Goal: Task Accomplishment & Management: Use online tool/utility

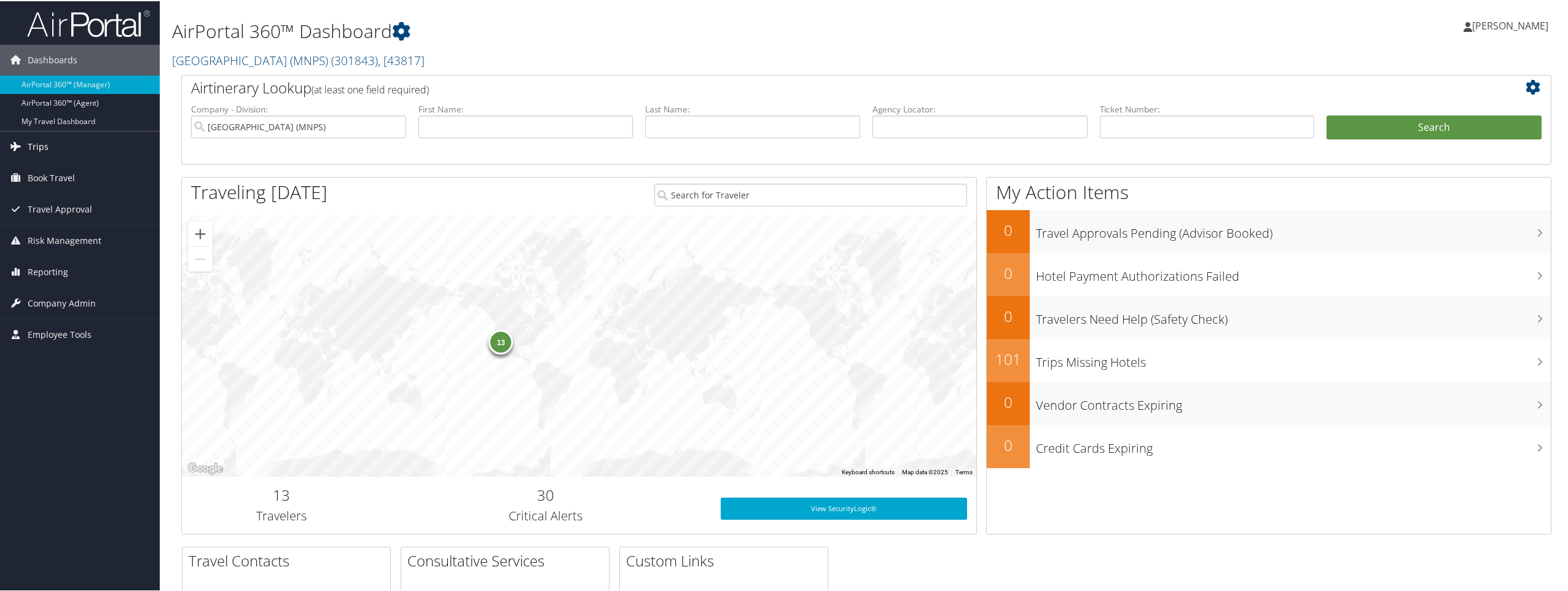
click at [41, 143] on span "Trips" at bounding box center [38, 146] width 21 height 31
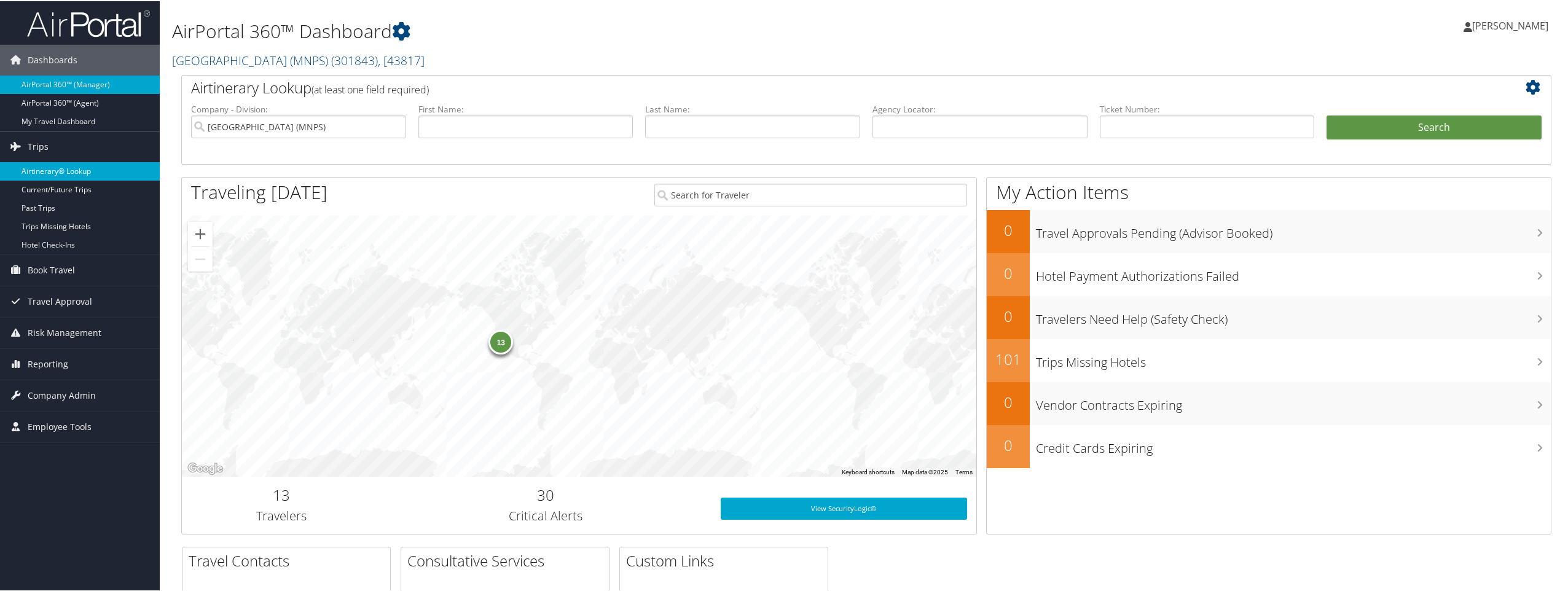
click at [41, 173] on link "Airtinerary® Lookup" at bounding box center [80, 170] width 160 height 18
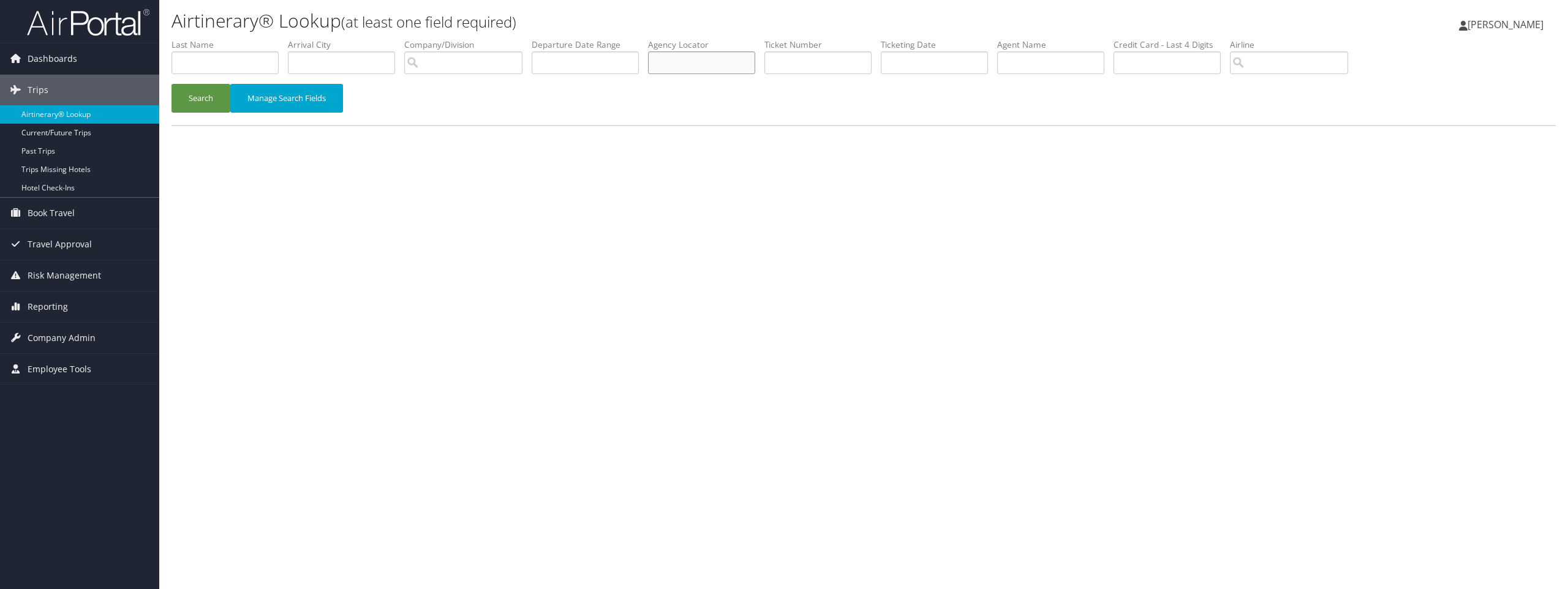
paste input "DFH21L"
type input "DFH21L"
click at [209, 101] on button "Search" at bounding box center [201, 98] width 59 height 29
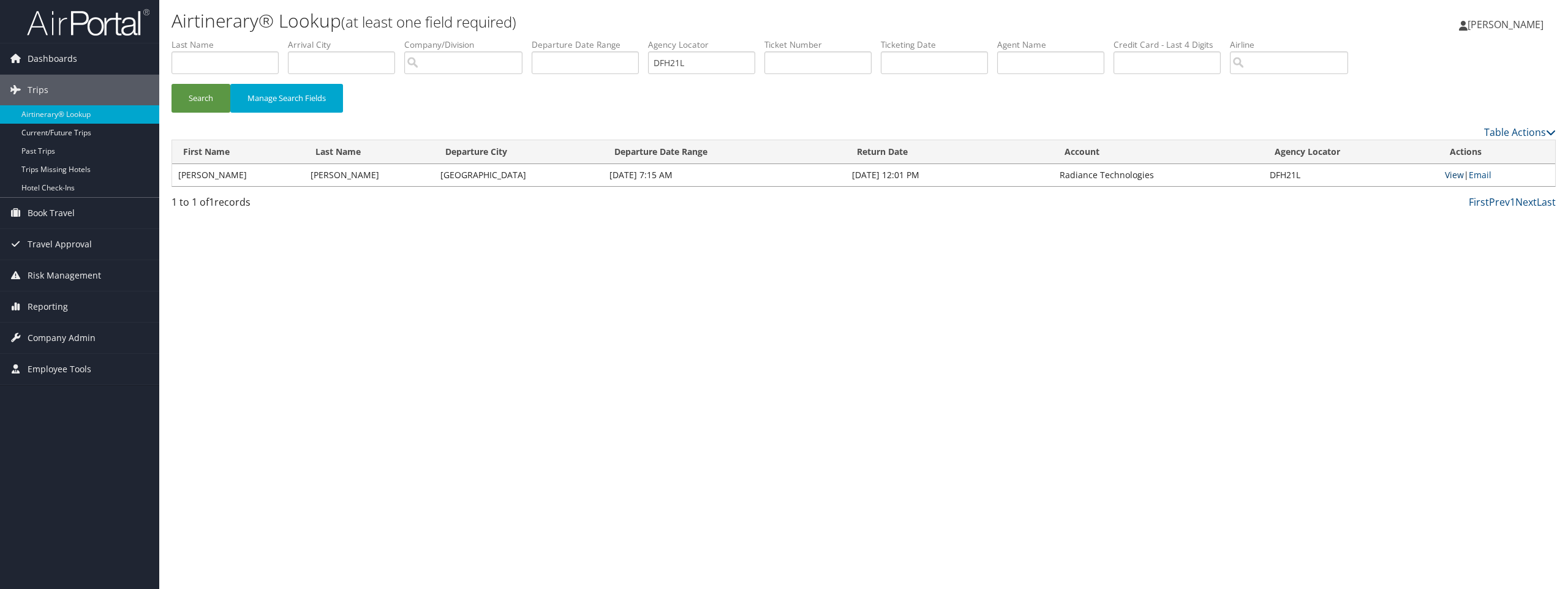
click at [1448, 174] on link "View" at bounding box center [1454, 175] width 19 height 12
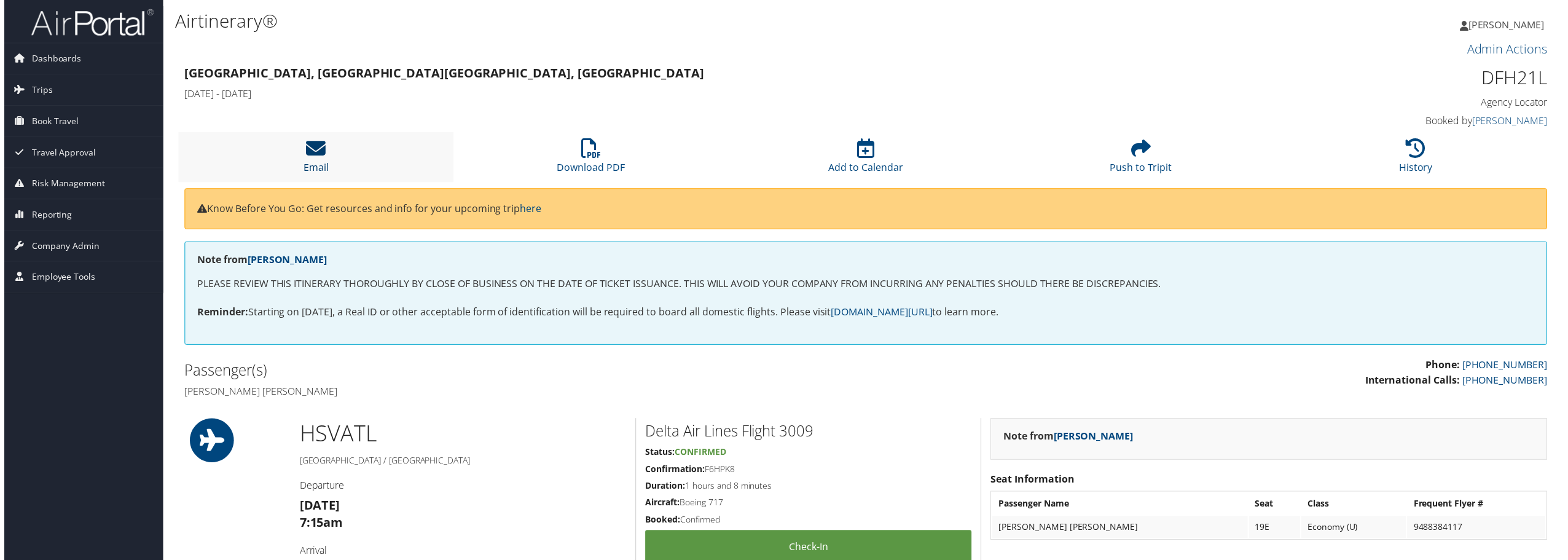
click at [317, 146] on icon at bounding box center [313, 149] width 20 height 20
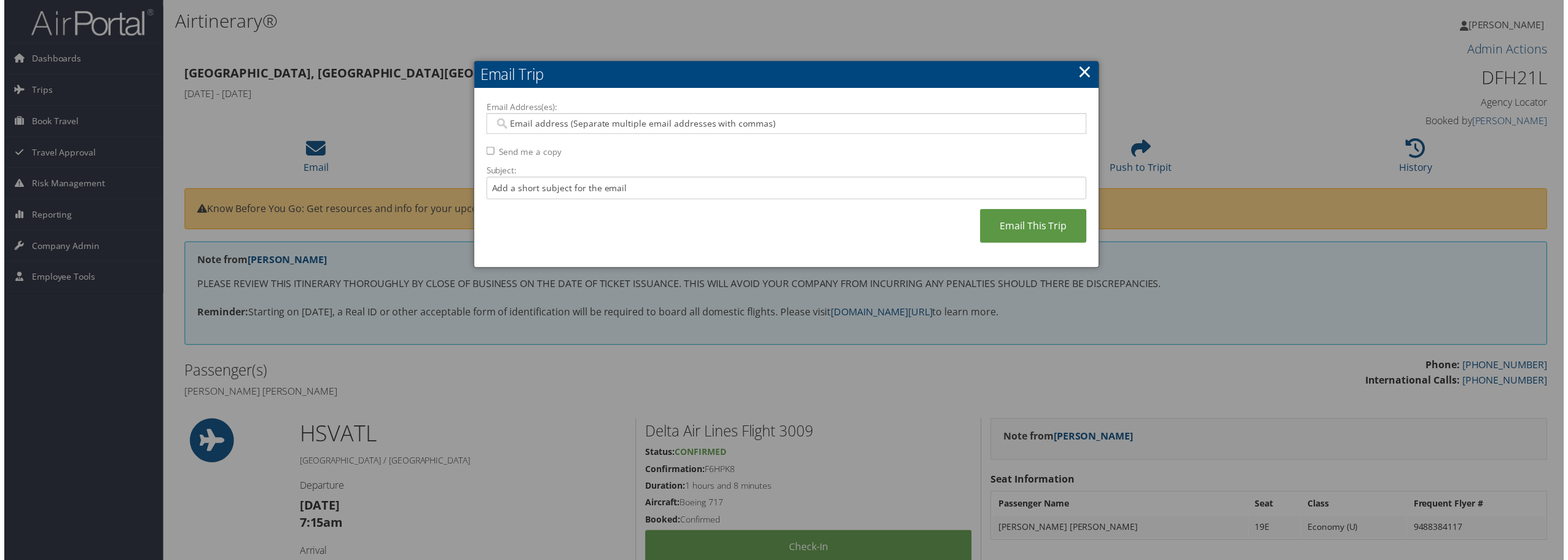
click at [627, 121] on input "Email Address(es):" at bounding box center [786, 123] width 587 height 12
type input "mi"
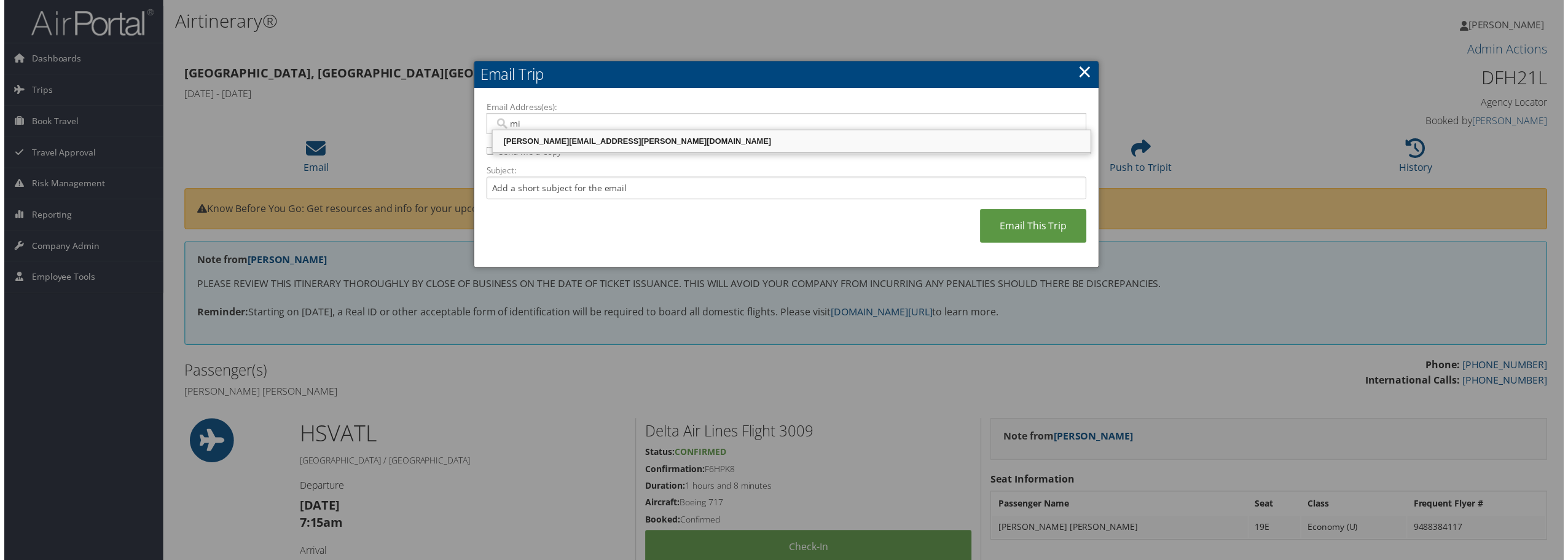
click at [624, 141] on div "MISTY.GRAHN@CBTRAVEL.COM" at bounding box center [792, 142] width 598 height 12
type input "MISTY.GRAHN@CBTRAVEL.COM"
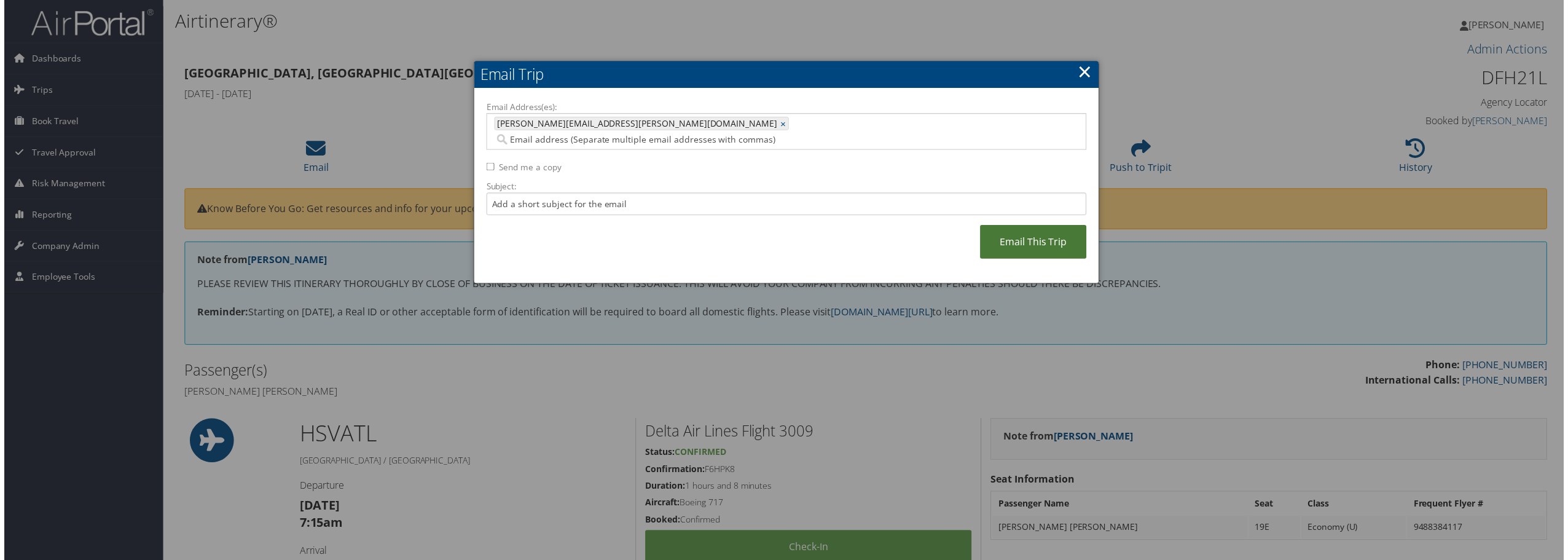
click at [1066, 229] on link "Email This Trip" at bounding box center [1035, 243] width 107 height 34
